Goal: Task Accomplishment & Management: Complete application form

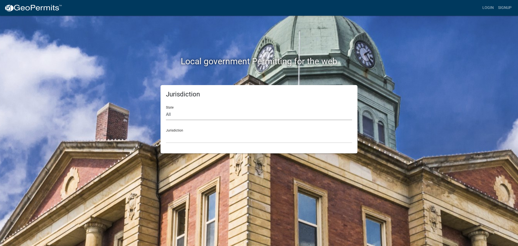
click at [181, 116] on select "All [US_STATE] [US_STATE] [US_STATE] [US_STATE] [US_STATE] [US_STATE] [US_STATE…" at bounding box center [259, 114] width 186 height 11
select select "[US_STATE]"
click at [166, 109] on select "All [US_STATE] [US_STATE] [US_STATE] [US_STATE] [US_STATE] [US_STATE] [US_STATE…" at bounding box center [259, 114] width 186 height 11
click at [175, 133] on select "[GEOGRAPHIC_DATA], [US_STATE][PERSON_NAME][GEOGRAPHIC_DATA], [US_STATE][PERSON_…" at bounding box center [259, 137] width 186 height 11
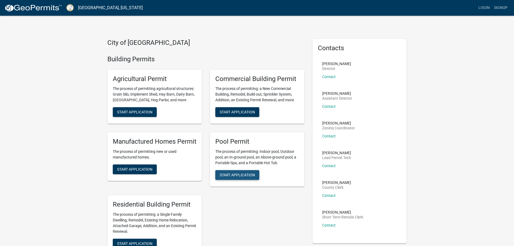
click at [238, 176] on span "Start Application" at bounding box center [237, 175] width 35 height 4
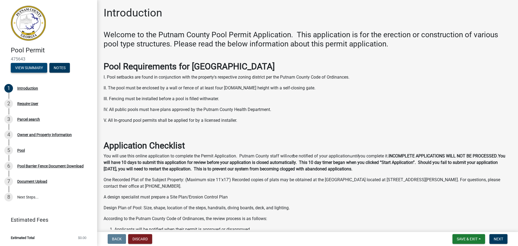
click at [26, 69] on button "View Summary" at bounding box center [29, 68] width 36 height 10
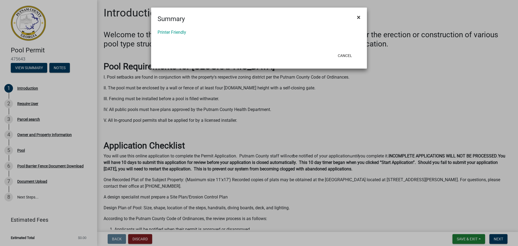
click at [360, 19] on span "×" at bounding box center [359, 17] width 4 height 8
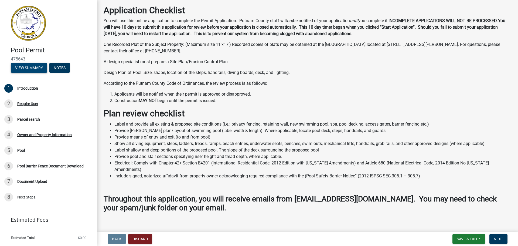
scroll to position [137, 0]
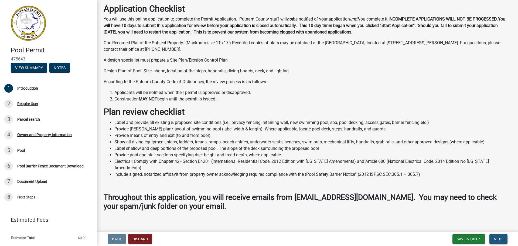
click at [499, 239] on span "Next" at bounding box center [497, 238] width 9 height 4
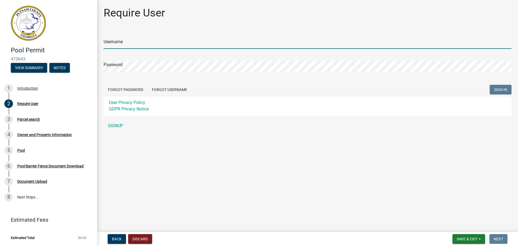
type input "georgiajake91"
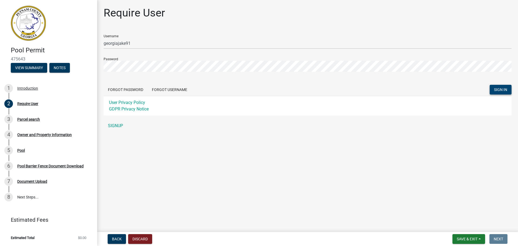
click at [502, 90] on span "SIGN IN" at bounding box center [500, 89] width 13 height 4
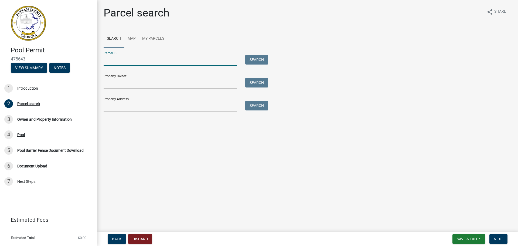
click at [114, 62] on input "Parcel ID:" at bounding box center [170, 60] width 133 height 11
click at [124, 57] on input "Parcel ID:" at bounding box center [170, 60] width 133 height 11
paste input "104B050"
type input "104B050"
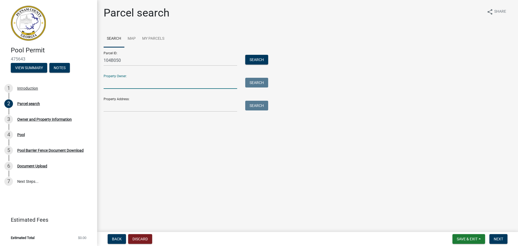
click at [121, 84] on input "Property Owner:" at bounding box center [170, 83] width 133 height 11
click at [262, 60] on button "Search" at bounding box center [256, 60] width 23 height 10
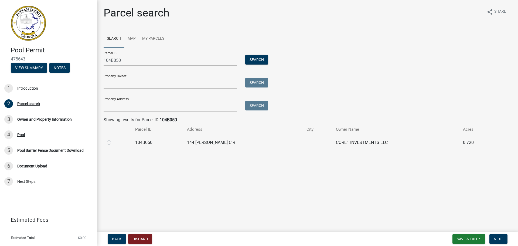
click at [113, 139] on label at bounding box center [113, 139] width 0 height 0
click at [113, 143] on input "radio" at bounding box center [115, 141] width 4 height 4
radio input "true"
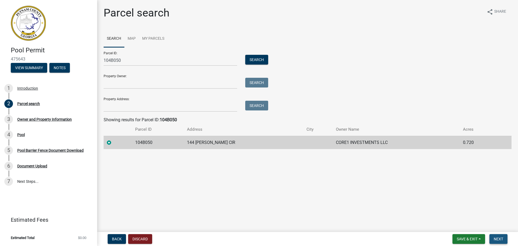
click at [500, 240] on span "Next" at bounding box center [497, 238] width 9 height 4
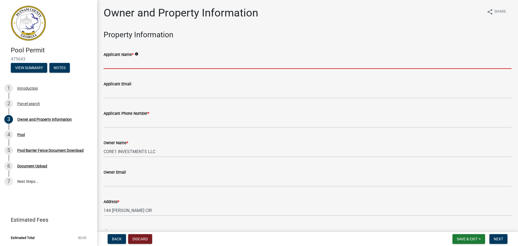
click at [125, 63] on input "Applicant Name *" at bounding box center [308, 63] width 408 height 11
type input "Outdoor Specialty Company LLC"
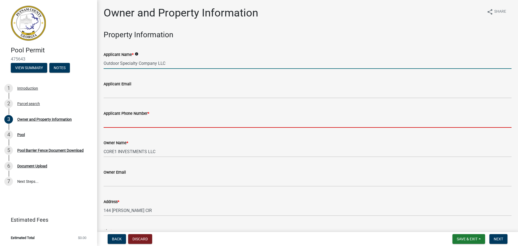
type input "7062483063"
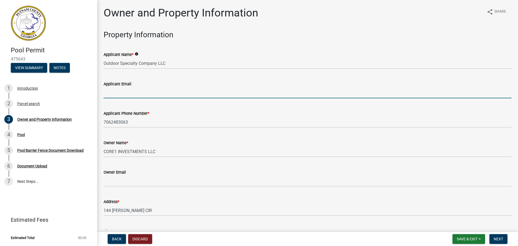
click at [115, 94] on input "Applicant Email" at bounding box center [308, 92] width 408 height 11
type input "[EMAIL_ADDRESS][DOMAIN_NAME]"
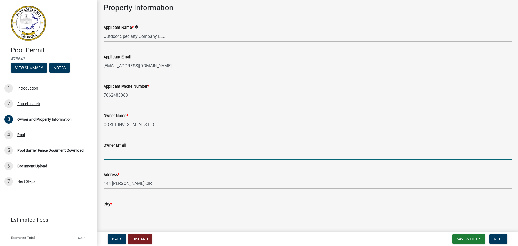
click at [132, 157] on input "Owner Email" at bounding box center [308, 153] width 408 height 11
click at [201, 154] on input "Owner Email" at bounding box center [308, 153] width 408 height 11
click at [118, 153] on input "Owner Email" at bounding box center [308, 153] width 408 height 11
click at [119, 155] on input "Owner Email" at bounding box center [308, 153] width 408 height 11
paste input ""[EMAIL_ADDRESS][DOMAIN_NAME]" <[EMAIL_ADDRESS][DOMAIN_NAME]>"
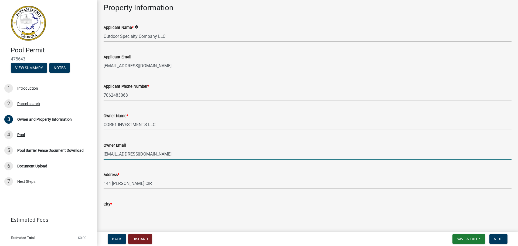
scroll to position [54, 0]
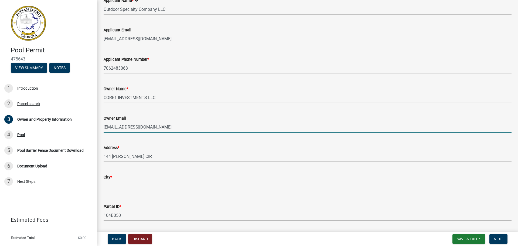
type input "[EMAIL_ADDRESS][DOMAIN_NAME]"
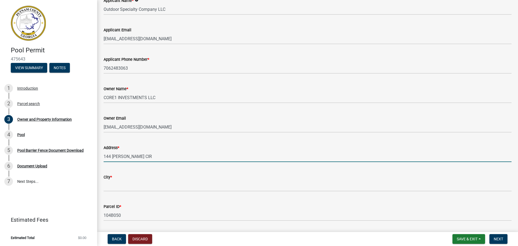
click at [138, 156] on input "144 [PERSON_NAME] CIR" at bounding box center [308, 156] width 408 height 11
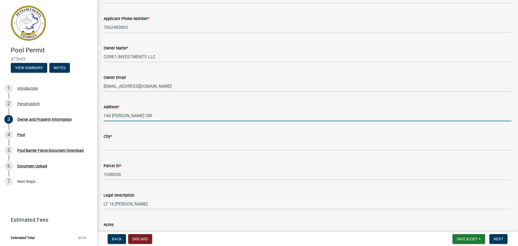
scroll to position [81, 0]
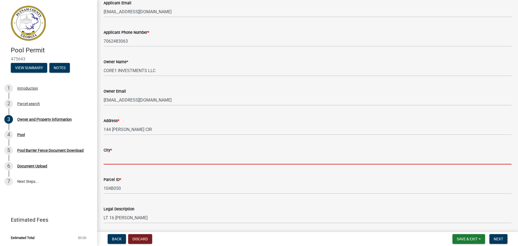
click at [119, 160] on input "City *" at bounding box center [308, 158] width 408 height 11
type input "Eatonton"
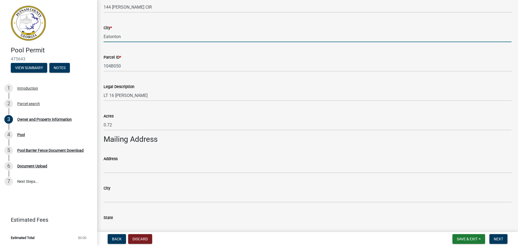
scroll to position [216, 0]
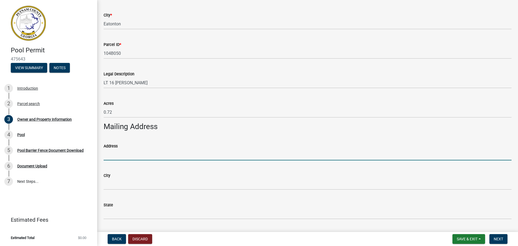
click at [115, 155] on input "Address" at bounding box center [308, 154] width 408 height 11
click at [148, 125] on h3 "Mailing Address" at bounding box center [308, 126] width 408 height 9
click at [111, 158] on input "Address" at bounding box center [308, 154] width 408 height 11
click at [138, 126] on h3 "Mailing Address" at bounding box center [308, 126] width 408 height 9
click at [115, 154] on input "Address" at bounding box center [308, 154] width 408 height 11
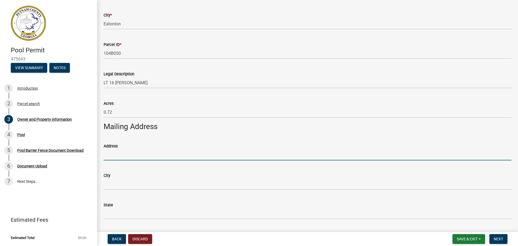
type input "[STREET_ADDRESS][PERSON_NAME]"
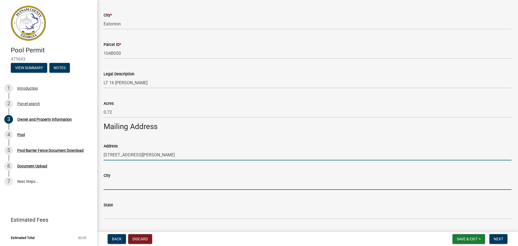
type input "Eatonton"
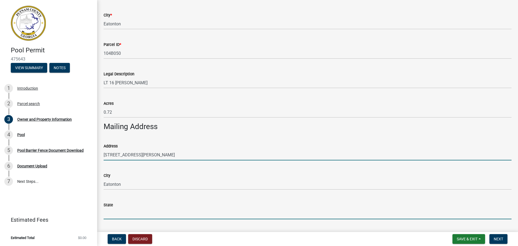
type input "GA"
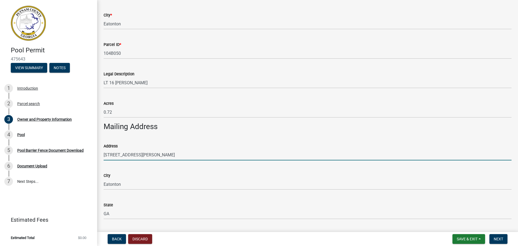
type input "31024"
type input "Outdoor Specialty Co."
type input "7063381395"
type input "[STREET_ADDRESS][PERSON_NAME]"
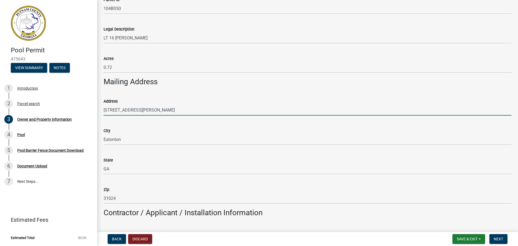
scroll to position [243, 0]
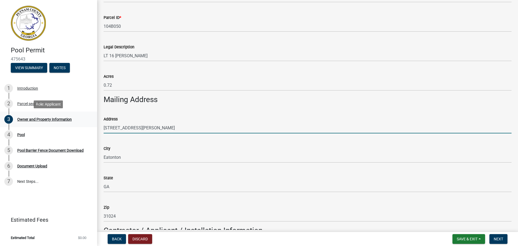
drag, startPoint x: 163, startPoint y: 126, endPoint x: 94, endPoint y: 126, distance: 69.0
click at [94, 126] on div "Pool Permit 475643 View Summary Notes 1 Introduction 2 Parcel search 3 Owner an…" at bounding box center [259, 123] width 518 height 246
click at [138, 131] on input "Address" at bounding box center [308, 127] width 408 height 11
paste input "PO Box 4428"
type input "PO Box 4428"
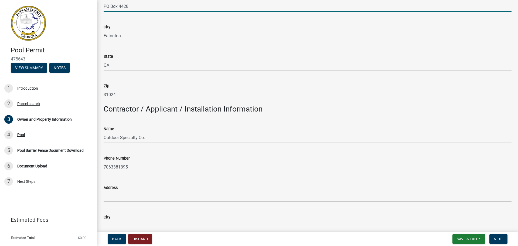
scroll to position [378, 0]
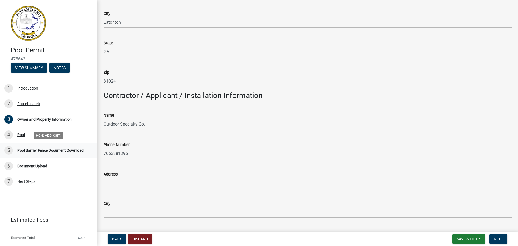
drag, startPoint x: 135, startPoint y: 152, endPoint x: 78, endPoint y: 152, distance: 56.6
click at [78, 152] on div "Pool Permit 475643 View Summary Notes 1 Introduction 2 Parcel search 3 Owner an…" at bounding box center [259, 123] width 518 height 246
type input "7062483063"
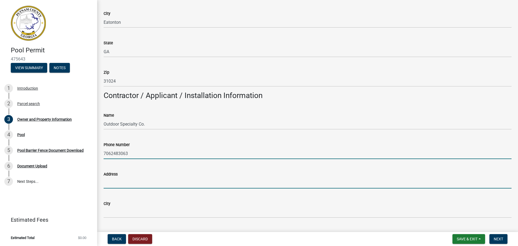
click at [114, 185] on input "Address" at bounding box center [308, 182] width 408 height 11
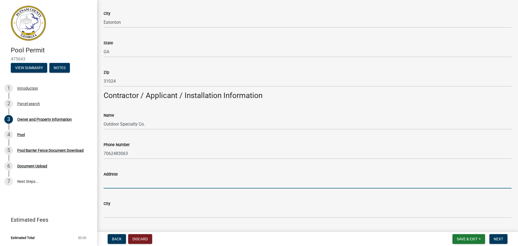
type input "[STREET_ADDRESS][PERSON_NAME]"
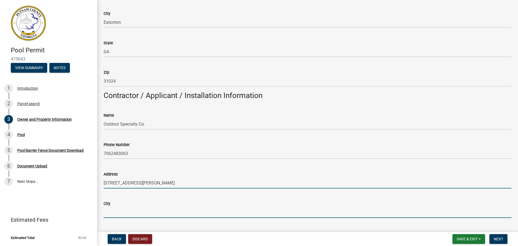
type input "Eatonton"
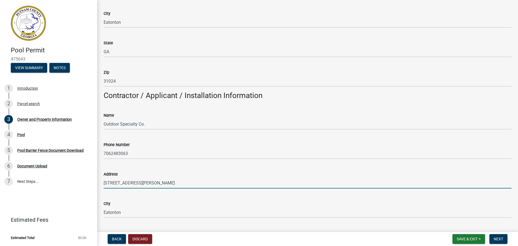
type input "GA"
type input "31024"
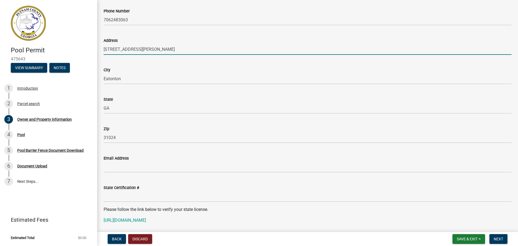
scroll to position [512, 0]
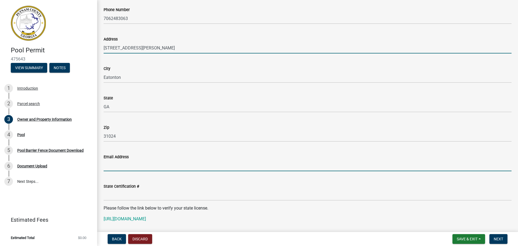
click at [119, 167] on input "Email Address" at bounding box center [308, 165] width 408 height 11
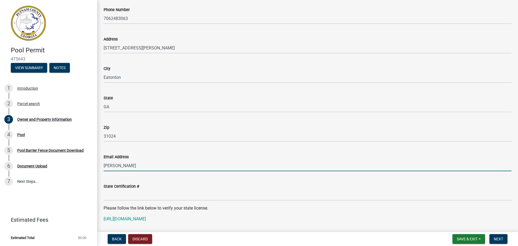
type input "[EMAIL_ADDRESS][DOMAIN_NAME]"
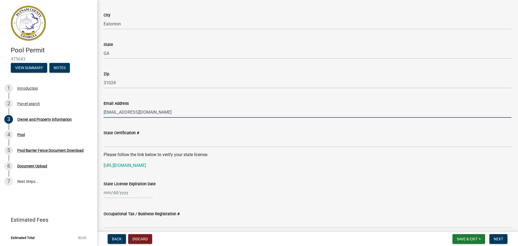
scroll to position [566, 0]
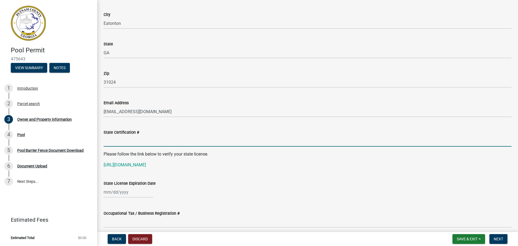
click at [116, 140] on input "State Certification #" at bounding box center [308, 140] width 408 height 11
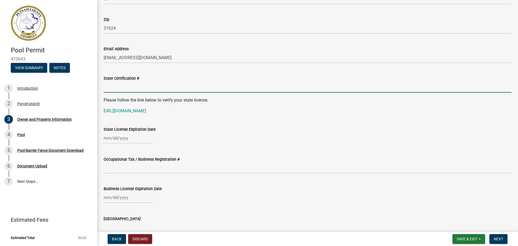
scroll to position [674, 0]
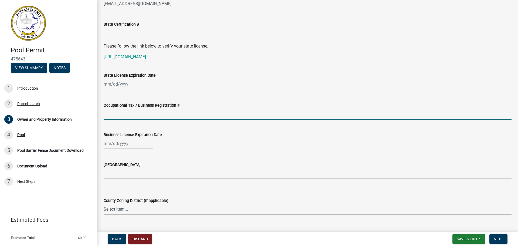
click at [116, 114] on input "Occupational Tax / Business Registration #" at bounding box center [308, 113] width 408 height 11
type input "[US_EMPLOYER_IDENTIFICATION_NUMBER]"
select select "9"
select select "2025"
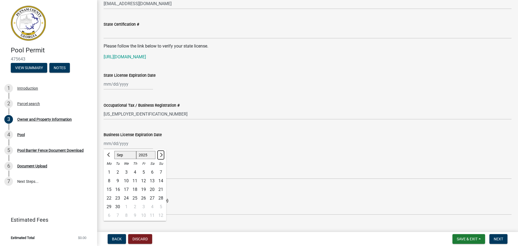
click at [162, 155] on button "Next month" at bounding box center [160, 154] width 6 height 9
select select "12"
click at [124, 205] on div "31" at bounding box center [126, 206] width 9 height 9
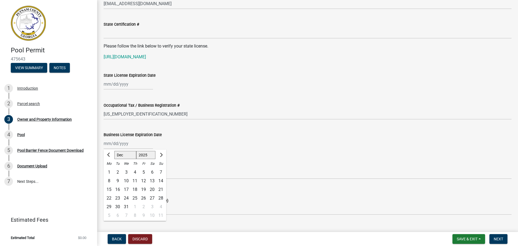
type input "[DATE]"
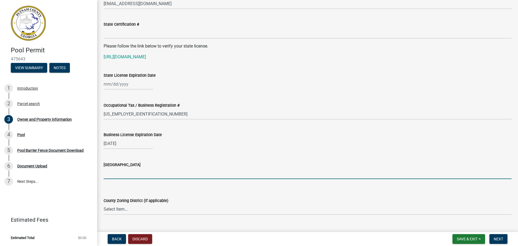
click at [117, 174] on input "[GEOGRAPHIC_DATA]" at bounding box center [308, 173] width 408 height 11
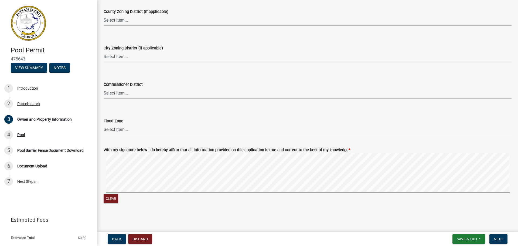
scroll to position [863, 0]
type input "[PERSON_NAME]"
click at [120, 130] on select "Select Item... Zone A Zone V Zone A99 Zone AE Zone AO Zone AH Zone VE Zone AR Z…" at bounding box center [308, 129] width 408 height 11
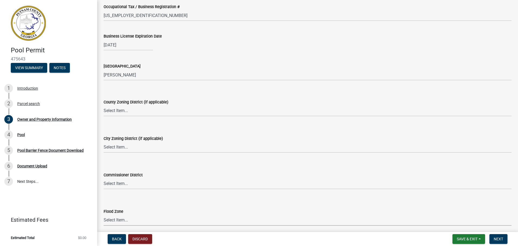
scroll to position [782, 0]
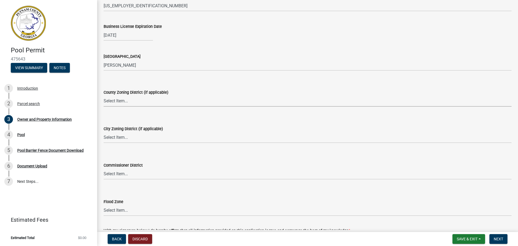
click at [126, 101] on select "Select Item... AG-1 R-1R R-1 R-2 MHP RM-1 RM-3 C-1 C-2 I-M PUD N/A" at bounding box center [308, 100] width 408 height 11
click at [214, 81] on div "County Zoning District (if applicable) Select Item... AG-1 R-1R R-1 R-2 MHP RM-…" at bounding box center [308, 91] width 408 height 32
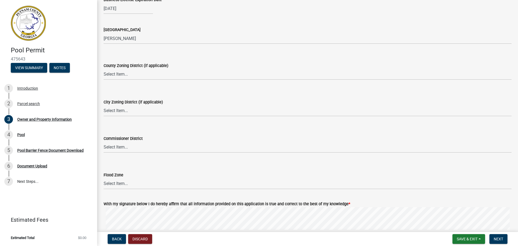
scroll to position [809, 0]
click at [124, 111] on select "Select Item... A-1 A-2 R-1 R-2 R-3 R-4 MHP C-1 C-2 I-1 I-2 DB FH H-P N/A" at bounding box center [308, 110] width 408 height 11
click at [104, 105] on select "Select Item... A-1 A-2 R-1 R-2 R-3 R-4 MHP C-1 C-2 I-1 I-2 DB FH H-P N/A" at bounding box center [308, 110] width 408 height 11
select select "baca39b5-529a-4592-b8f9-0b9bae35b1c2"
click at [119, 147] on select "Select Item... District 1 District 2 District 3 District 4" at bounding box center [308, 146] width 408 height 11
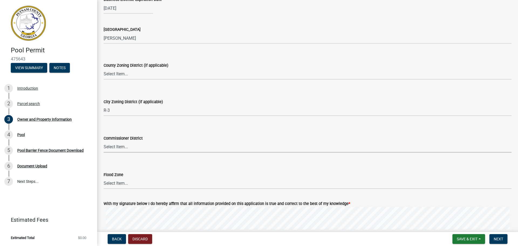
click at [119, 147] on select "Select Item... District 1 District 2 District 3 District 4" at bounding box center [308, 146] width 408 height 11
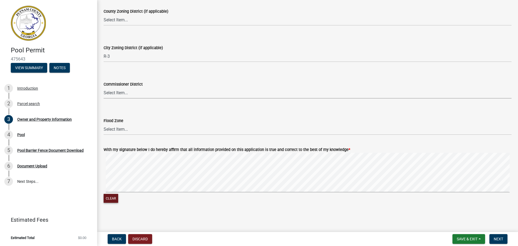
click at [109, 197] on button "Clear" at bounding box center [111, 198] width 15 height 9
click at [112, 199] on button "Clear" at bounding box center [111, 198] width 15 height 9
click at [500, 241] on span "Next" at bounding box center [497, 238] width 9 height 4
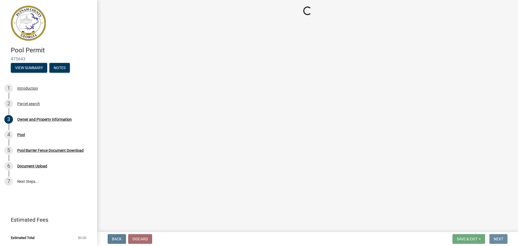
scroll to position [0, 0]
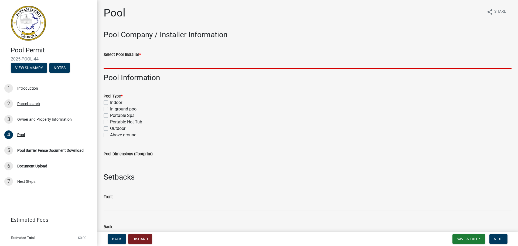
click at [118, 64] on input "Select Pool Installer *" at bounding box center [308, 63] width 408 height 11
type input "Outdoor Specialty Company"
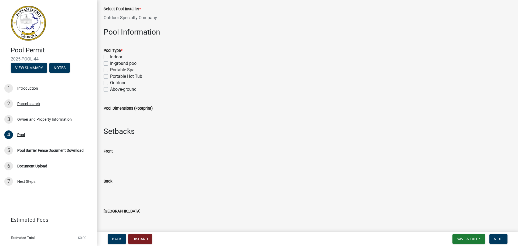
scroll to position [54, 0]
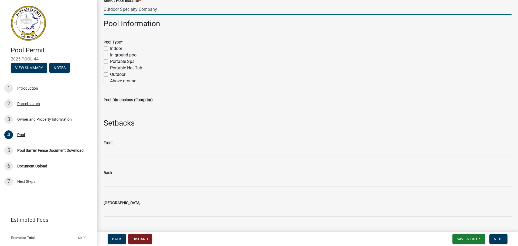
click at [110, 54] on label "In-ground pool" at bounding box center [124, 55] width 28 height 6
click at [110, 54] on input "In-ground pool" at bounding box center [112, 54] width 4 height 4
checkbox input "true"
checkbox input "false"
checkbox input "true"
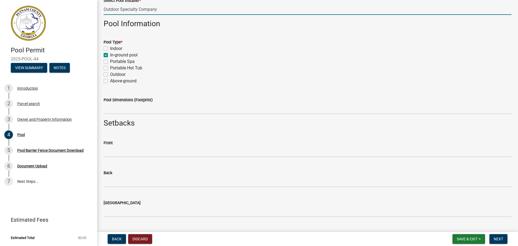
checkbox input "false"
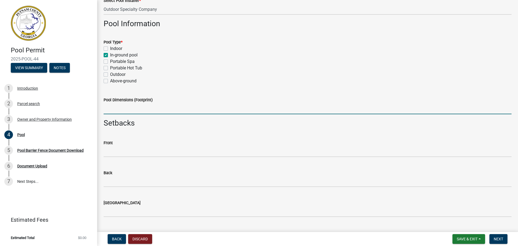
click at [108, 109] on input "Pool Dimensions (Footprint)" at bounding box center [308, 108] width 408 height 11
click at [114, 109] on input "Pool Dimensions (Footprint)" at bounding box center [308, 108] width 408 height 11
type input "17' x 21'"
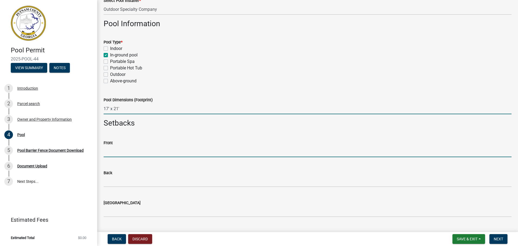
click at [119, 156] on input "text" at bounding box center [308, 151] width 408 height 11
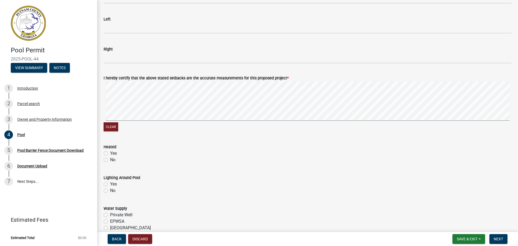
scroll to position [270, 0]
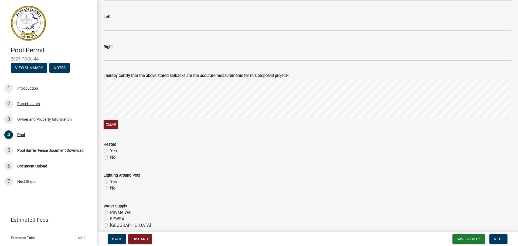
click at [110, 150] on label "Yes" at bounding box center [113, 151] width 7 height 6
click at [110, 150] on input "Yes" at bounding box center [112, 150] width 4 height 4
radio input "true"
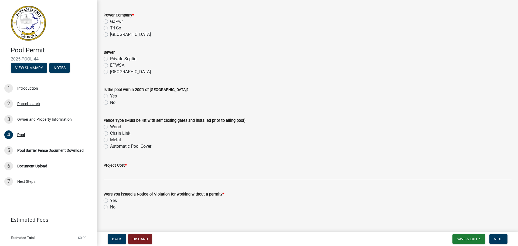
scroll to position [504, 0]
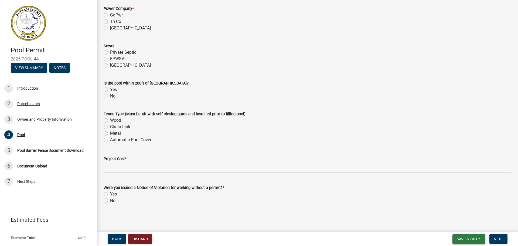
click at [467, 240] on span "Save & Exit" at bounding box center [467, 238] width 21 height 4
click at [462, 225] on button "Save & Exit" at bounding box center [463, 224] width 43 height 13
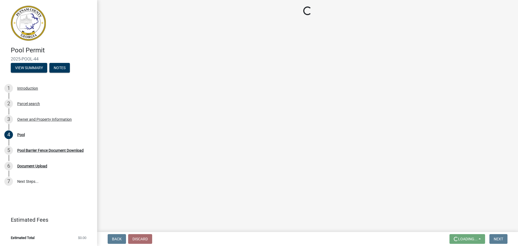
scroll to position [0, 0]
